Goal: Information Seeking & Learning: Check status

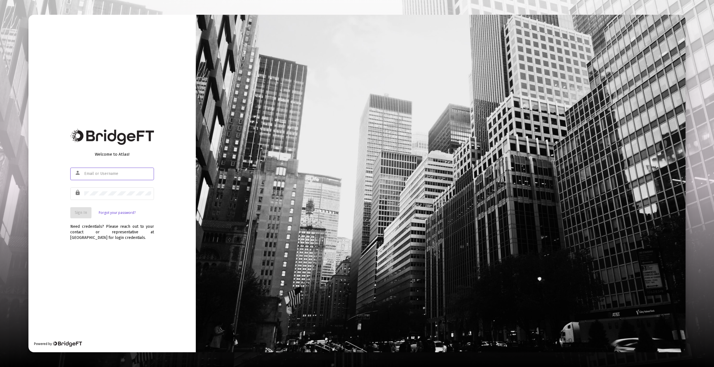
type input "[EMAIL_ADDRESS][DOMAIN_NAME]"
click at [154, 227] on div "Need credentials? Please reach out to your contact or representative at [GEOGRA…" at bounding box center [112, 230] width 84 height 22
click at [76, 207] on button "Sign In" at bounding box center [80, 212] width 21 height 11
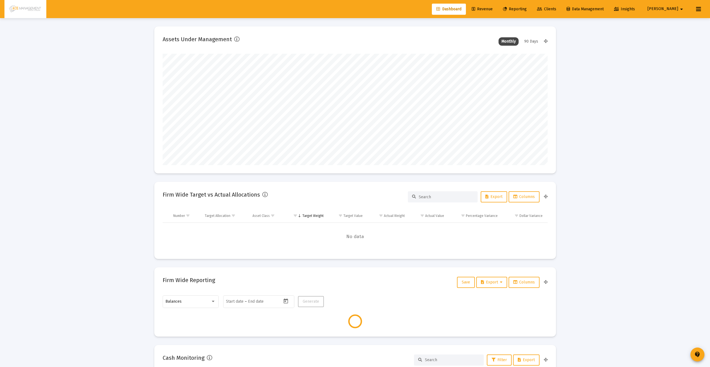
scroll to position [112, 385]
type input "[DATE]"
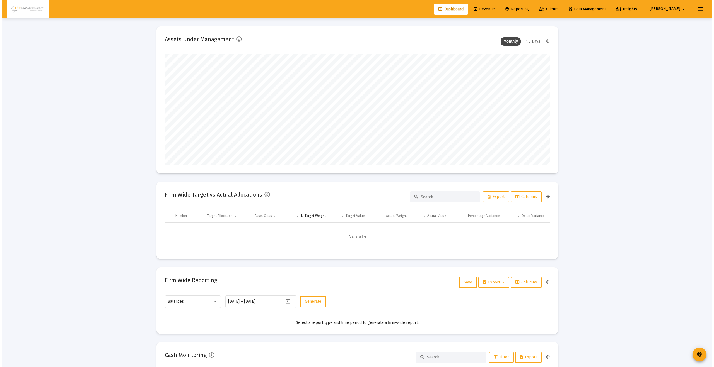
scroll to position [112, 180]
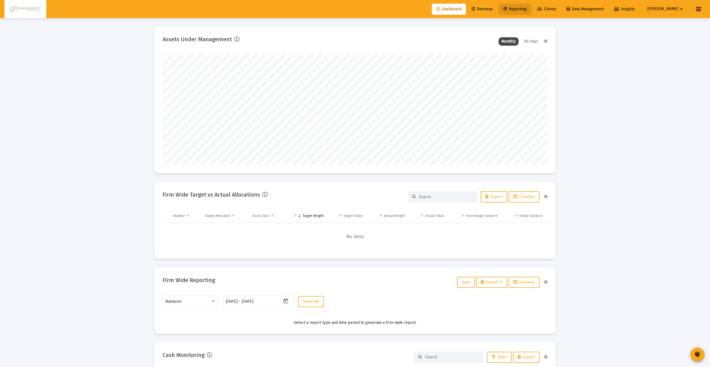
click at [526, 9] on span "Reporting" at bounding box center [515, 9] width 24 height 5
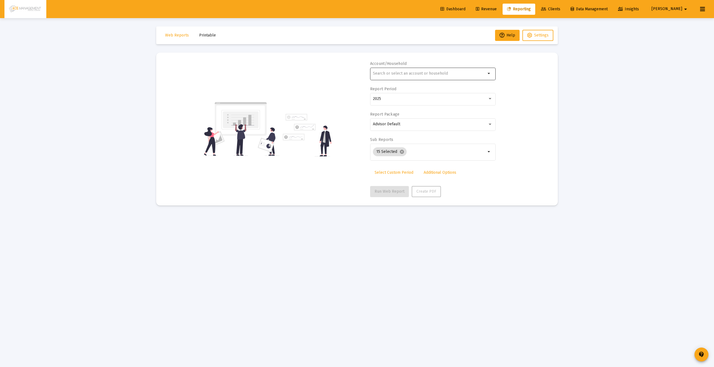
click at [396, 75] on input "text" at bounding box center [429, 73] width 113 height 4
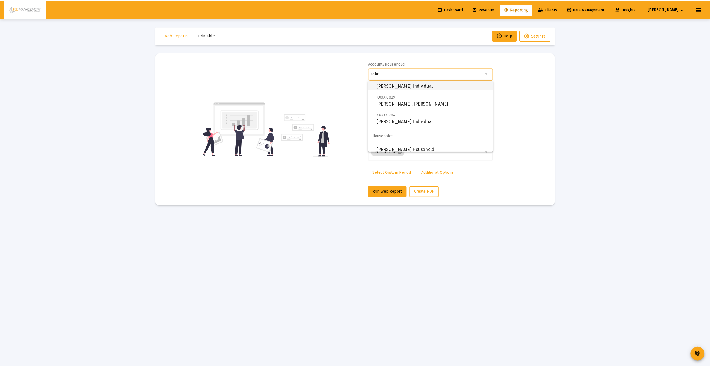
scroll to position [40, 0]
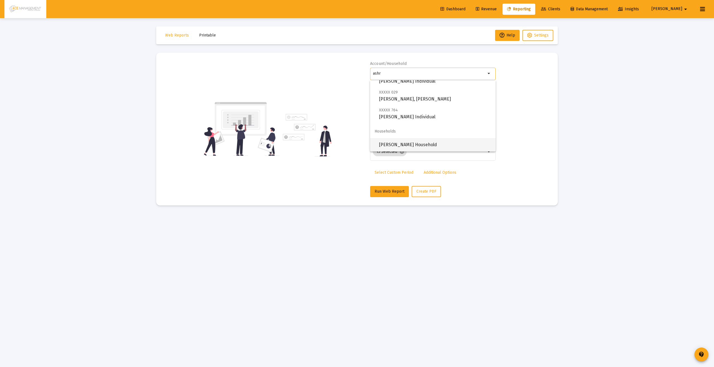
click at [402, 141] on span "[PERSON_NAME] Household" at bounding box center [435, 144] width 112 height 13
type input "[PERSON_NAME] Household"
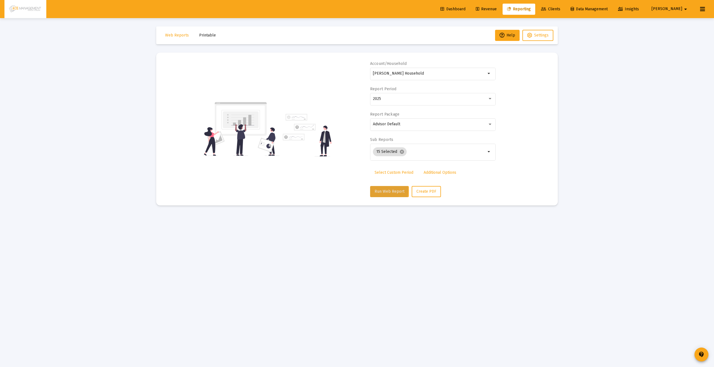
click at [378, 191] on span "Run Web Report" at bounding box center [389, 191] width 30 height 5
select select "View all"
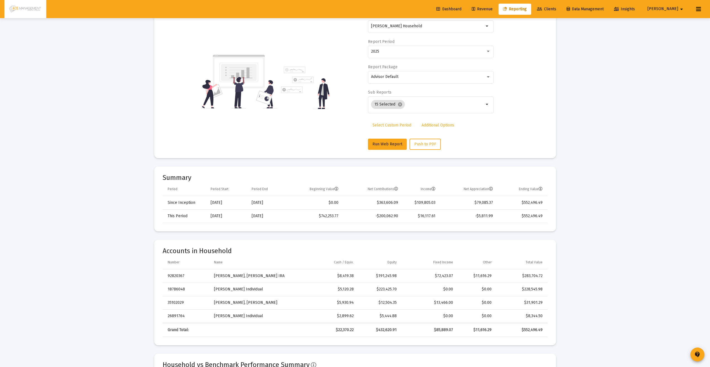
scroll to position [48, 0]
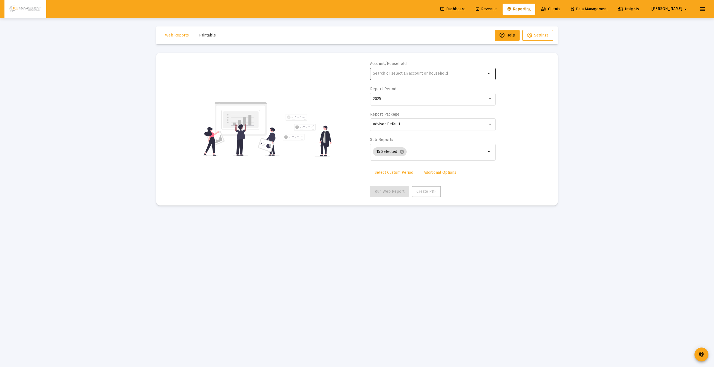
click at [401, 75] on input "text" at bounding box center [429, 73] width 113 height 4
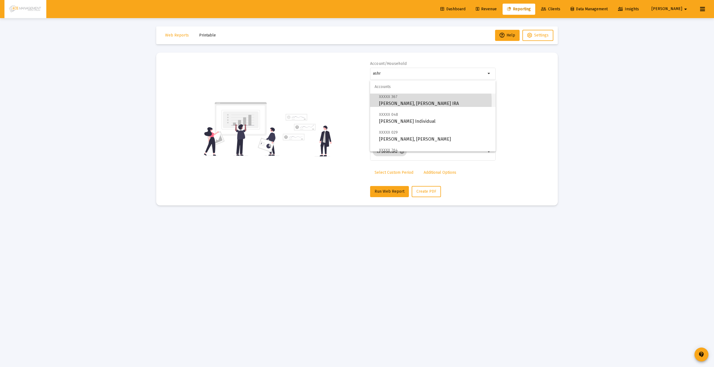
click at [390, 102] on span "XXXXX 367 Ashraf, Nasimus Rollover IRA" at bounding box center [435, 100] width 112 height 14
type input "Ashraf, Nasimus Rollover IRA"
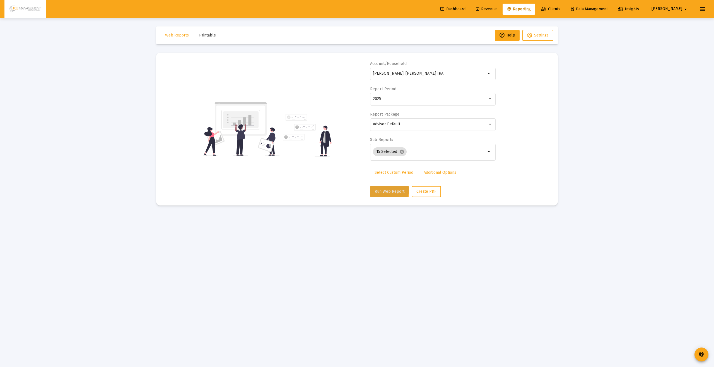
click at [384, 188] on button "Run Web Report" at bounding box center [389, 191] width 39 height 11
select select "View all"
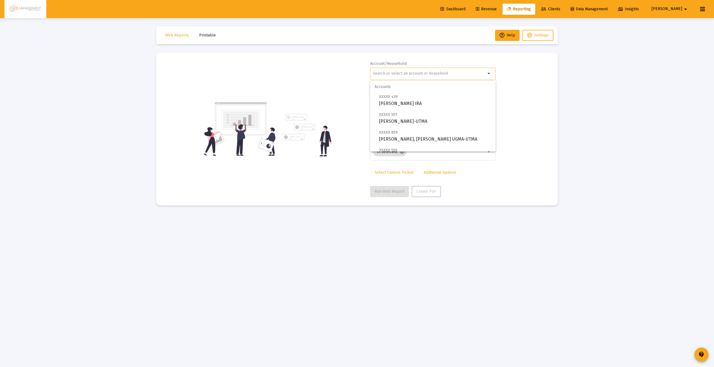
click at [411, 71] on input "text" at bounding box center [429, 73] width 113 height 4
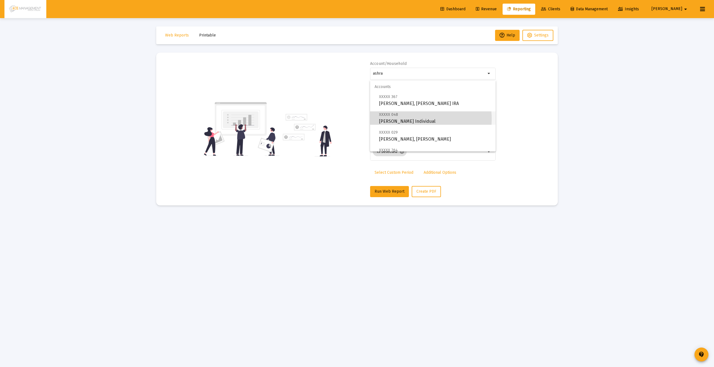
click at [412, 119] on span "XXXXX 048 Ashraf, Nasimus Individual" at bounding box center [435, 118] width 112 height 14
type input "Ashraf, Nasimus Individual"
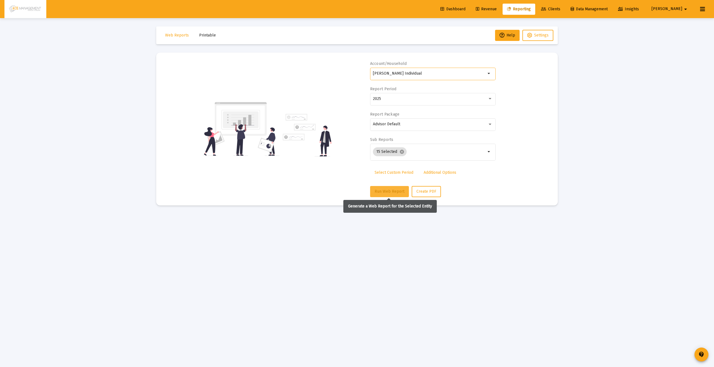
click at [384, 193] on span "Run Web Report" at bounding box center [389, 191] width 30 height 5
select select "View all"
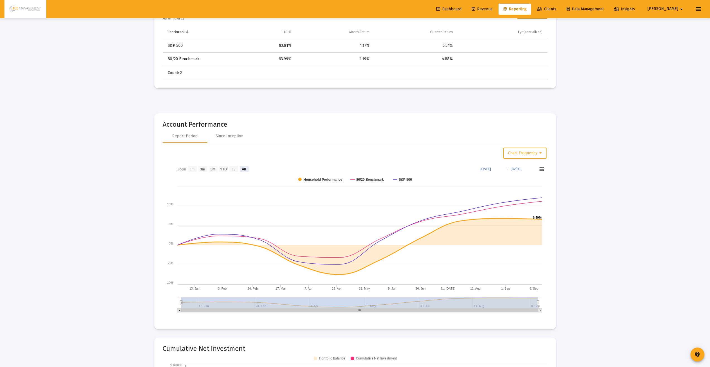
scroll to position [595, 0]
